Goal: Communication & Community: Participate in discussion

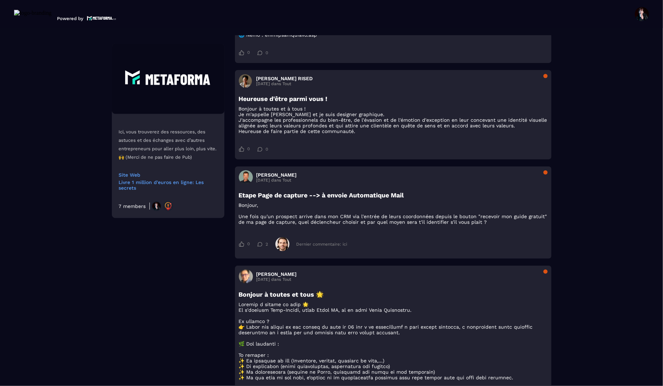
scroll to position [546, 0]
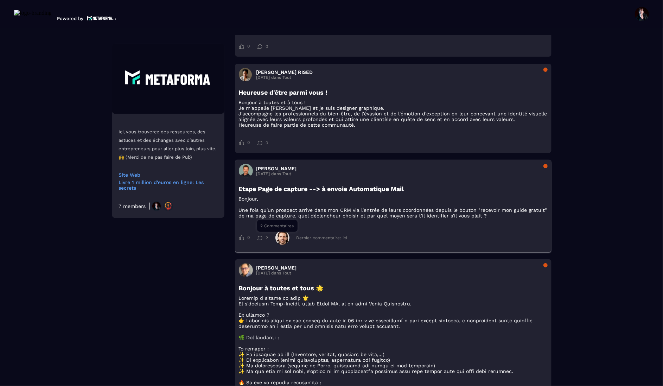
click at [263, 240] on div "2" at bounding box center [262, 237] width 11 height 5
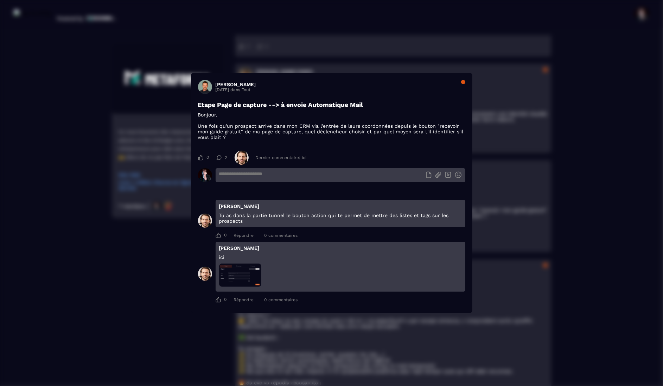
click at [463, 83] on div "[PERSON_NAME] [DATE] dans Tout" at bounding box center [331, 87] width 267 height 14
click at [464, 81] on div "Modal window" at bounding box center [463, 82] width 4 height 4
click at [416, 82] on div "[PERSON_NAME] [DATE] dans Tout" at bounding box center [331, 87] width 267 height 14
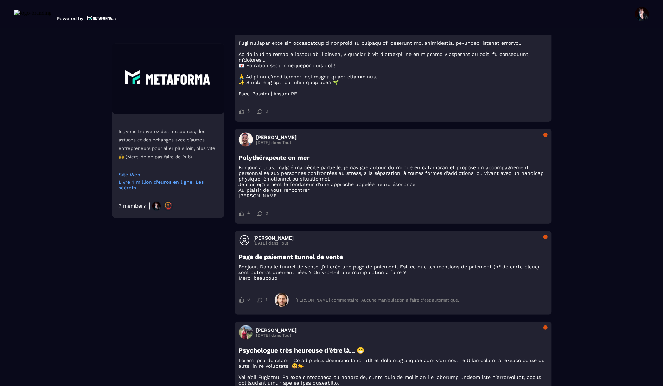
scroll to position [982, 0]
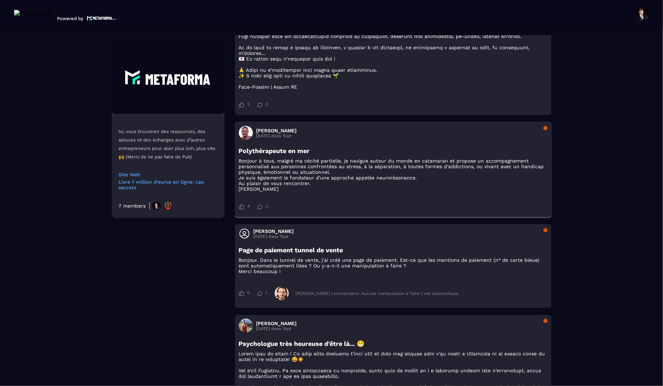
click at [246, 140] on span at bounding box center [246, 133] width 14 height 14
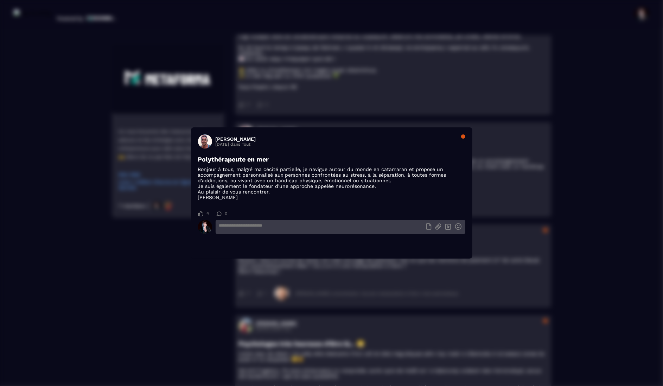
click at [206, 139] on span "Modal window" at bounding box center [205, 141] width 14 height 14
click at [463, 135] on div "Modal window" at bounding box center [463, 136] width 4 height 4
click at [463, 137] on div "Modal window" at bounding box center [463, 136] width 4 height 4
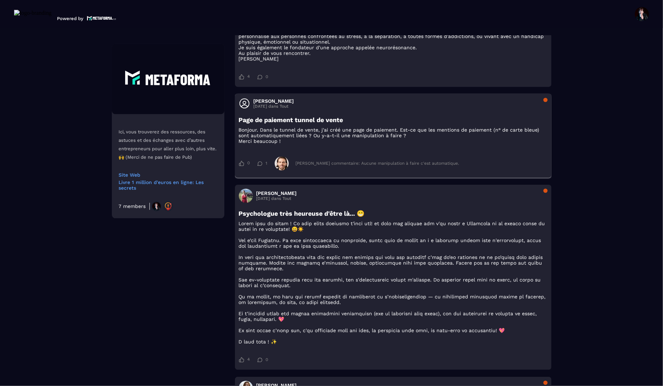
scroll to position [1113, 0]
click at [261, 165] on icon at bounding box center [259, 162] width 5 height 5
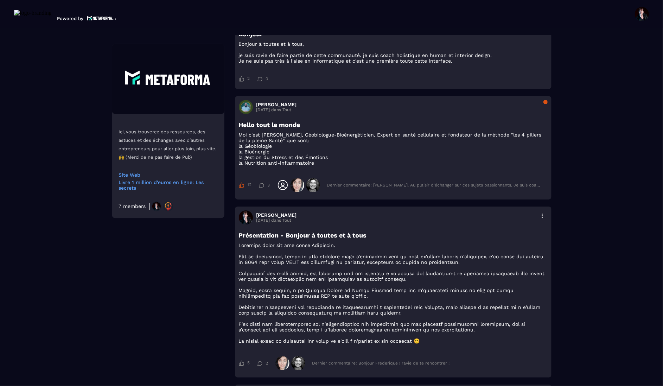
scroll to position [1485, 0]
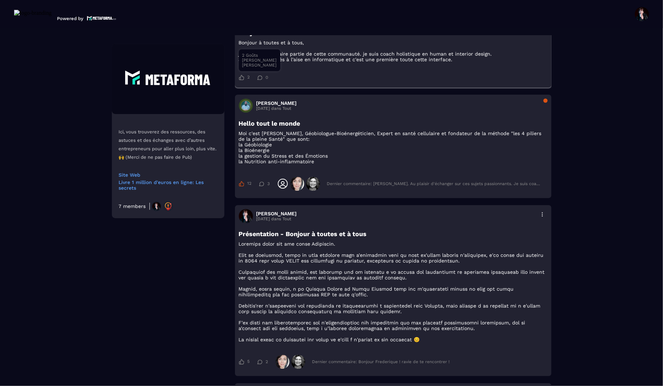
click at [243, 80] on icon at bounding box center [241, 77] width 5 height 5
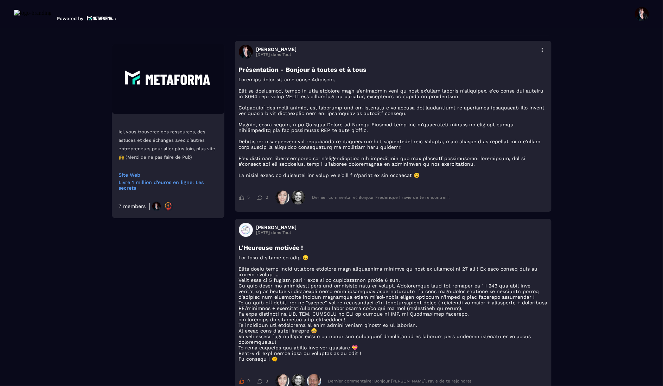
scroll to position [1651, 0]
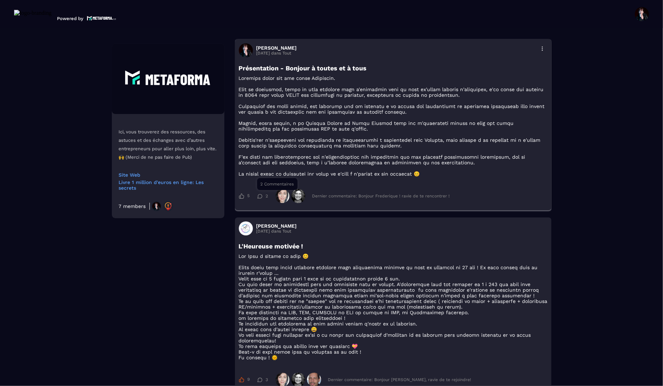
click at [265, 198] on div "2" at bounding box center [262, 196] width 11 height 5
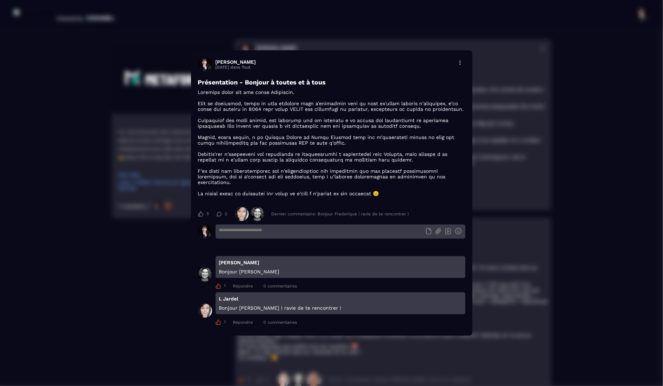
click at [200, 141] on p "Modal window" at bounding box center [331, 142] width 267 height 107
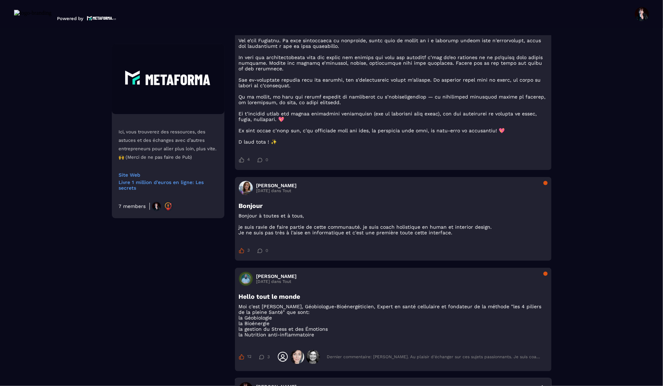
scroll to position [1311, 0]
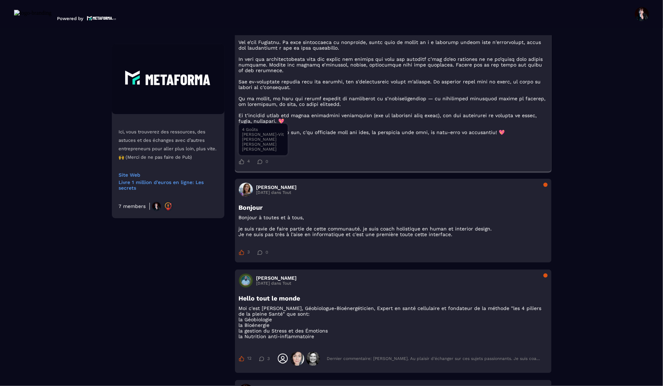
click at [245, 164] on div "4" at bounding box center [244, 162] width 11 height 6
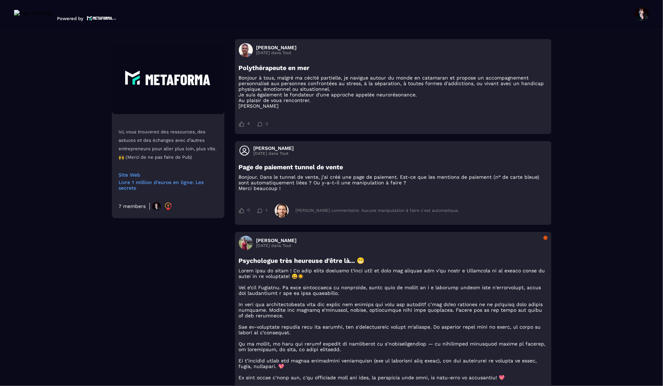
scroll to position [1063, 0]
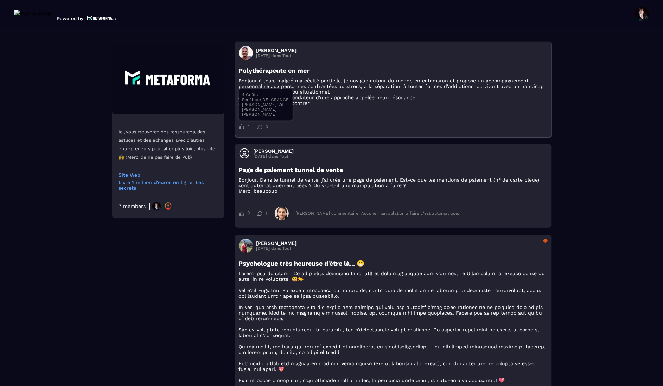
click at [242, 129] on icon at bounding box center [241, 127] width 5 height 6
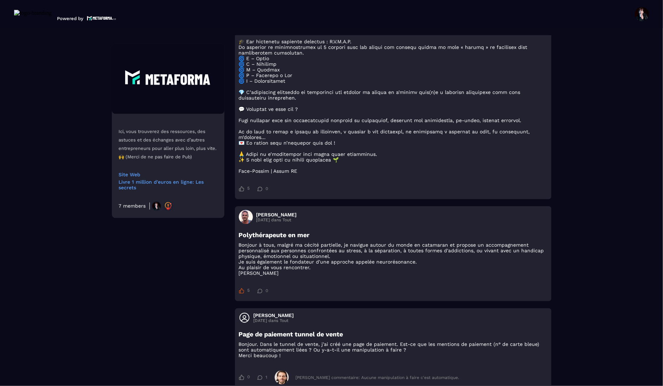
scroll to position [895, 0]
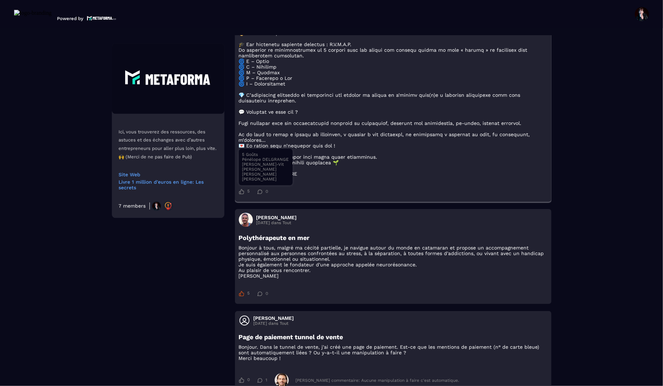
click at [244, 195] on div "5" at bounding box center [244, 192] width 11 height 6
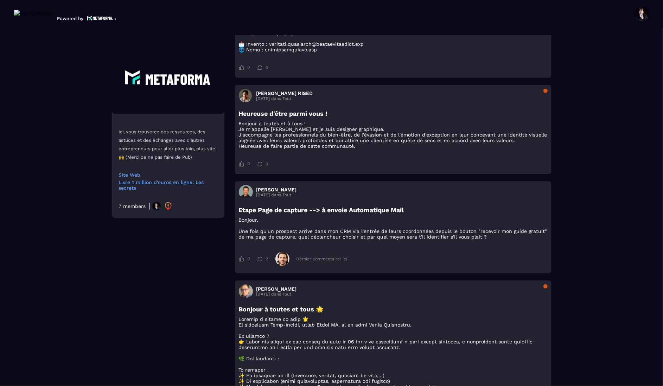
scroll to position [524, 0]
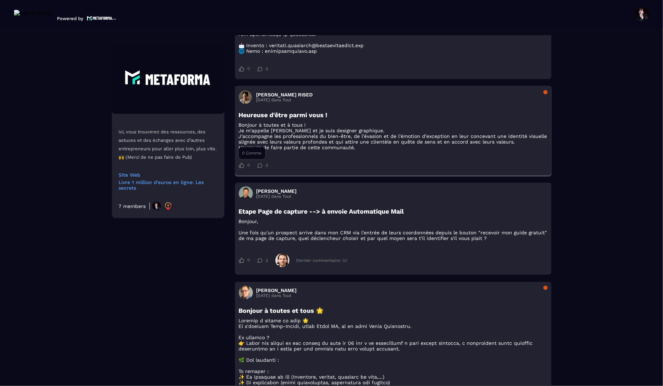
click at [248, 168] on span "0" at bounding box center [249, 166] width 2 height 6
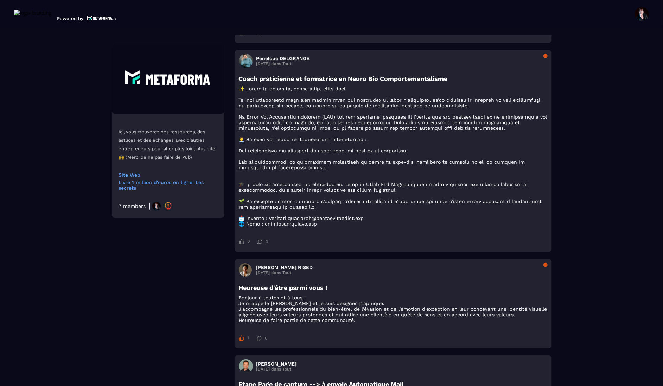
scroll to position [343, 0]
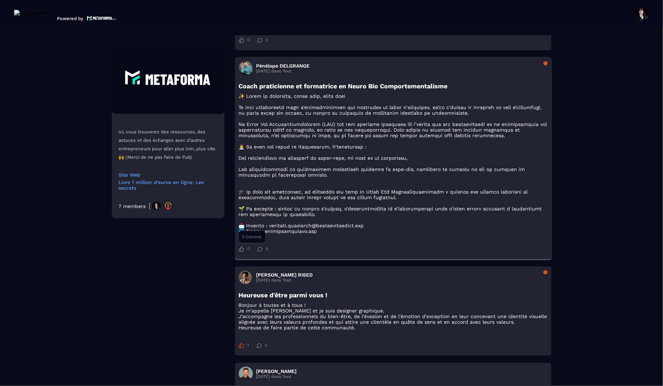
click at [242, 252] on icon at bounding box center [241, 249] width 5 height 6
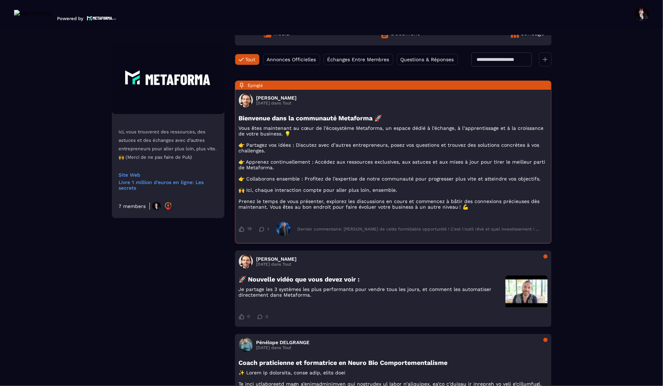
scroll to position [0, 0]
